Goal: Use online tool/utility: Utilize a website feature to perform a specific function

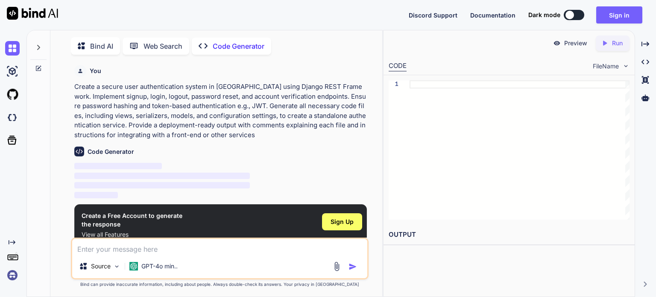
scroll to position [3, 0]
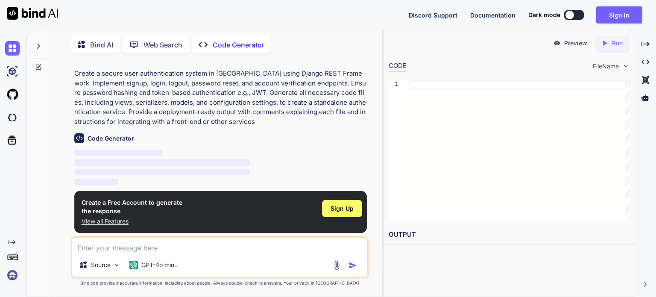
click at [267, 87] on p "Create a secure user authentication system in [GEOGRAPHIC_DATA] using Django RE…" at bounding box center [220, 98] width 293 height 58
click at [118, 168] on p "‌" at bounding box center [220, 173] width 293 height 10
click at [480, 136] on div at bounding box center [520, 149] width 220 height 139
click at [159, 173] on span "‌" at bounding box center [162, 172] width 176 height 6
click at [157, 253] on textarea at bounding box center [219, 245] width 295 height 15
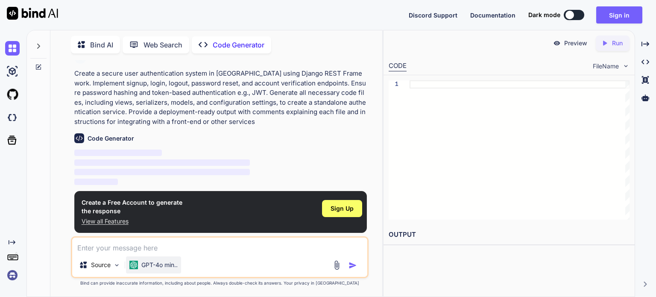
click at [164, 264] on p "GPT-4o min.." at bounding box center [159, 265] width 36 height 9
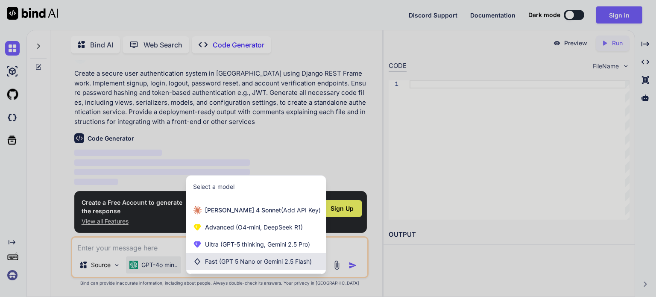
click at [209, 262] on span "Fast (GPT 5 Nano or Gemini 2.5 Flash)" at bounding box center [258, 261] width 107 height 9
type textarea "x"
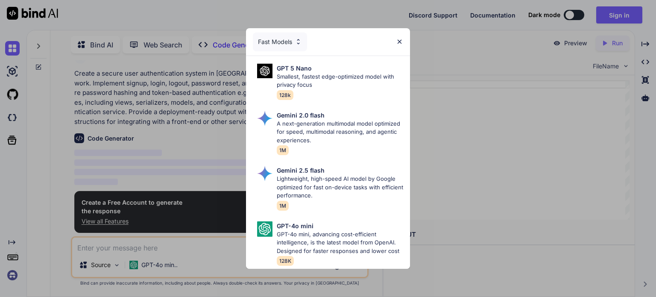
click at [164, 126] on div "Fast Models GPT 5 Nano Smallest, fastest edge-optimized model with privacy focu…" at bounding box center [328, 148] width 656 height 297
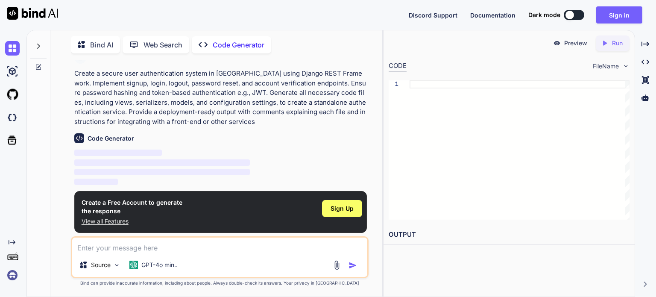
click at [135, 151] on span "‌" at bounding box center [118, 153] width 88 height 6
